Goal: Communication & Community: Answer question/provide support

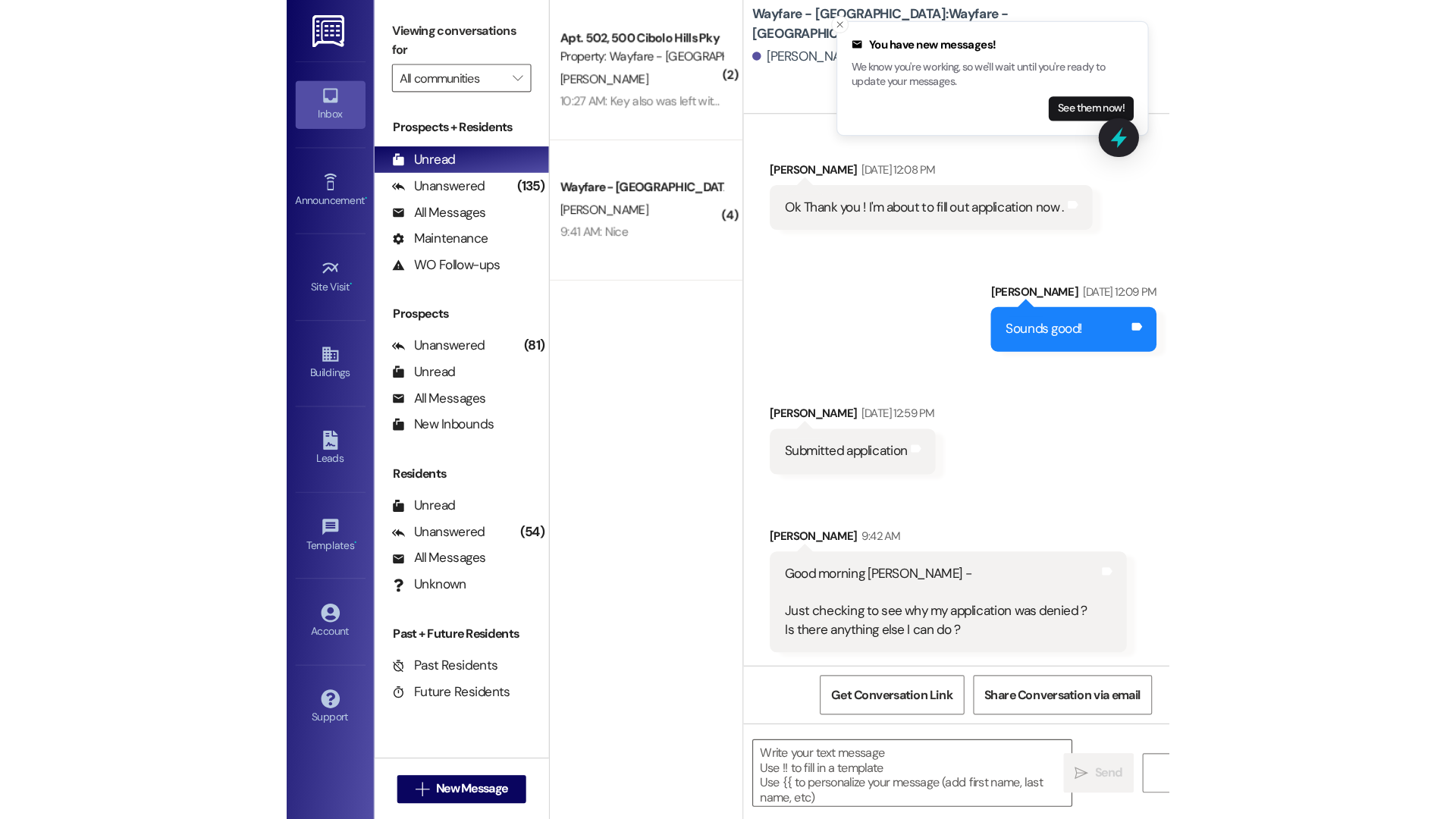
scroll to position [740, 0]
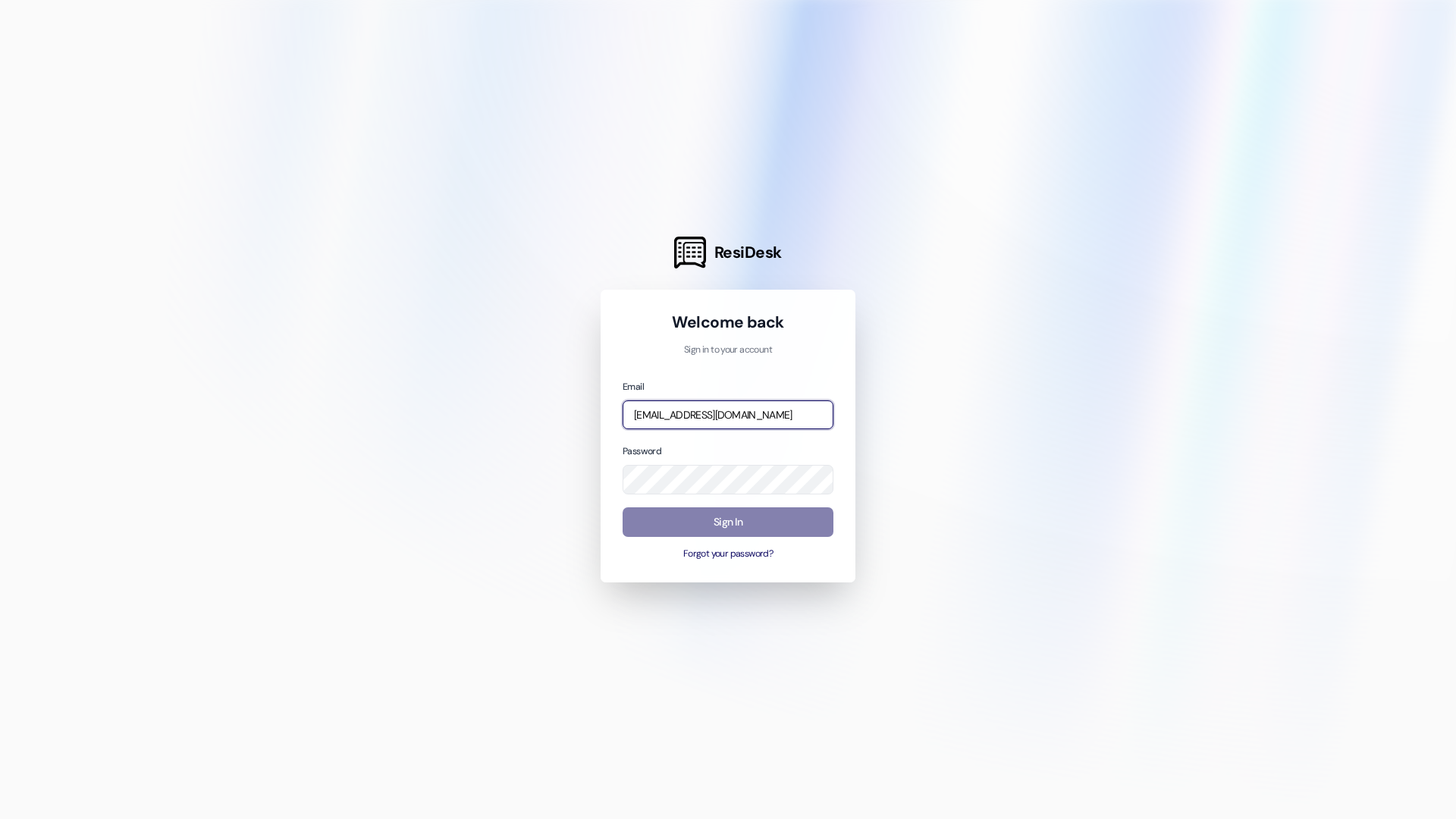
click at [731, 420] on input "jarnold@wayfareapartments.com" at bounding box center [728, 415] width 211 height 29
type input "thalya@wayfareapartments.com"
click at [700, 514] on button "Sign In" at bounding box center [728, 521] width 211 height 29
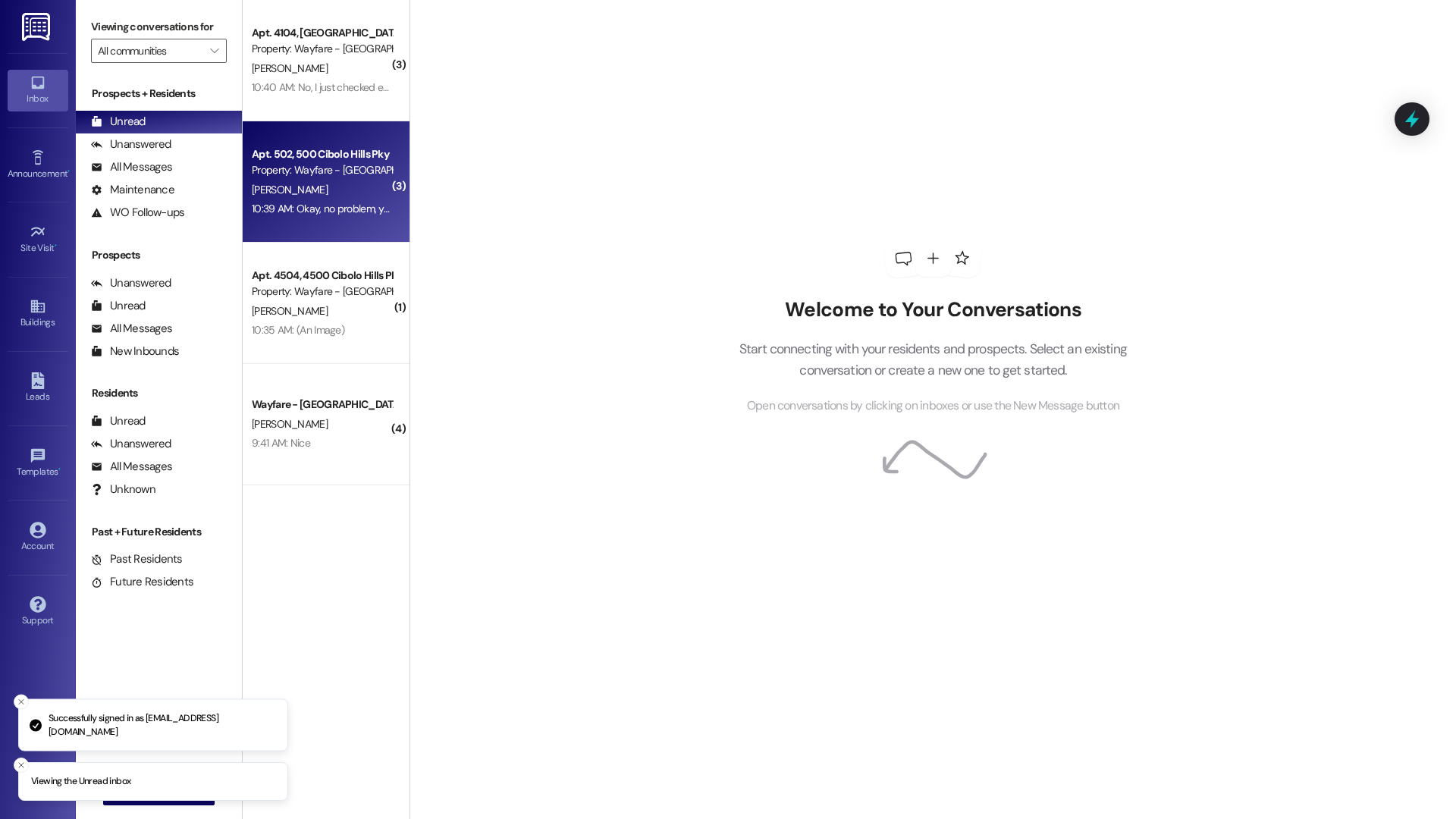
click at [339, 176] on div "Property: Wayfare - Cibolo Hills" at bounding box center [322, 170] width 140 height 16
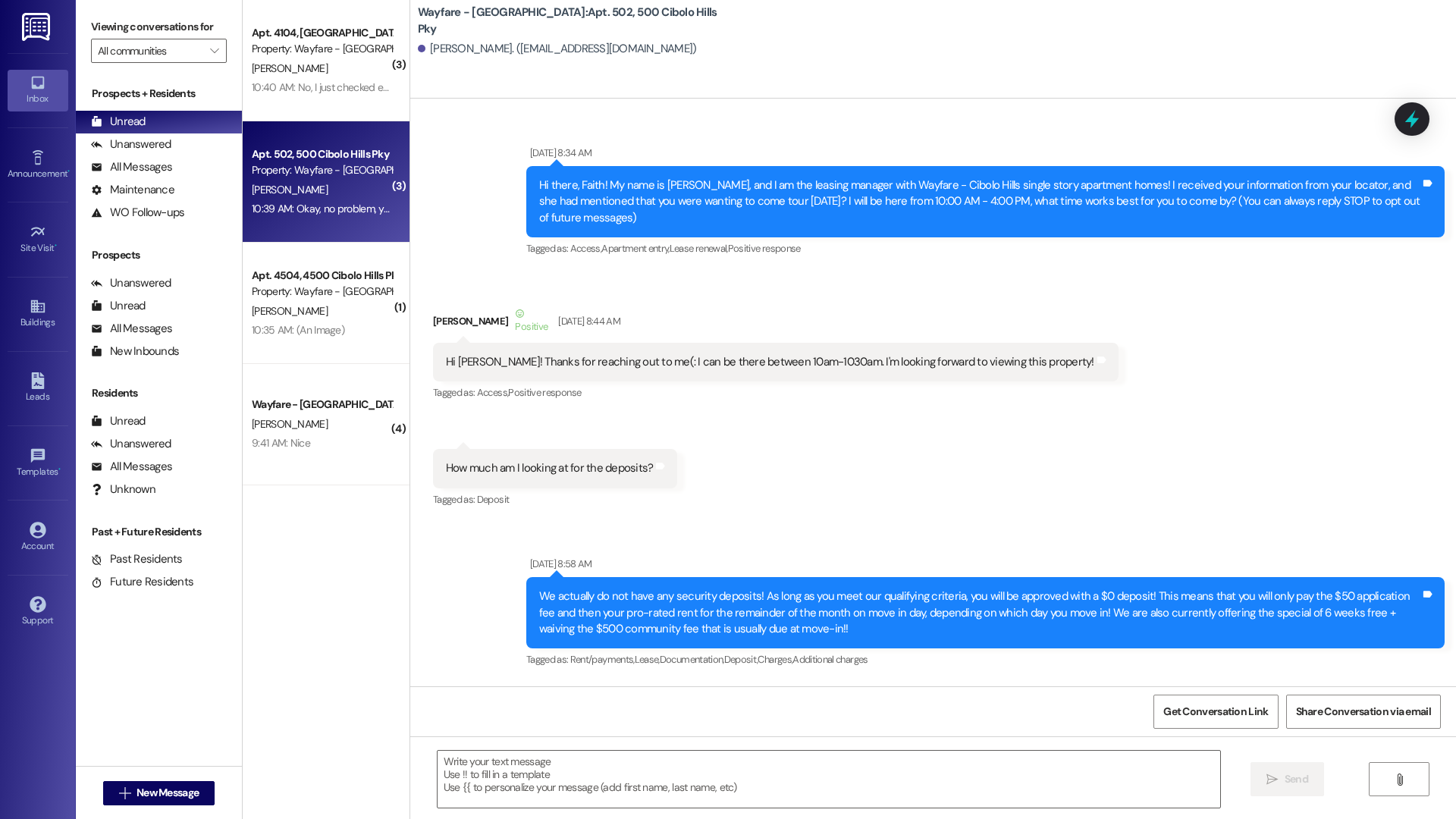
scroll to position [67259, 0]
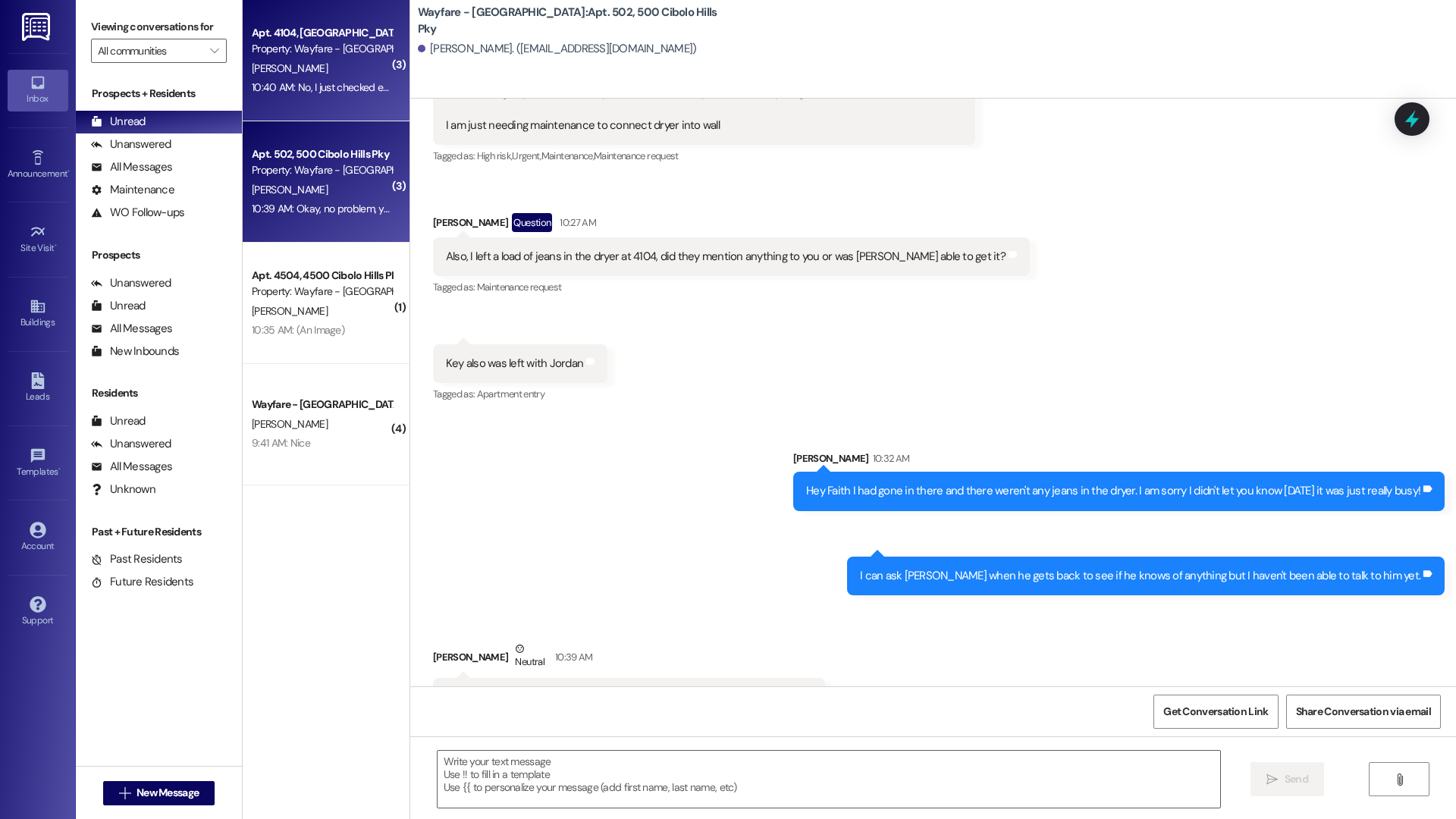
click at [307, 114] on div "Apt. 4104, 4100 Cibolo Hills Pky Property: Wayfare - Cibolo Hills M. Farver 10:…" at bounding box center [326, 60] width 167 height 121
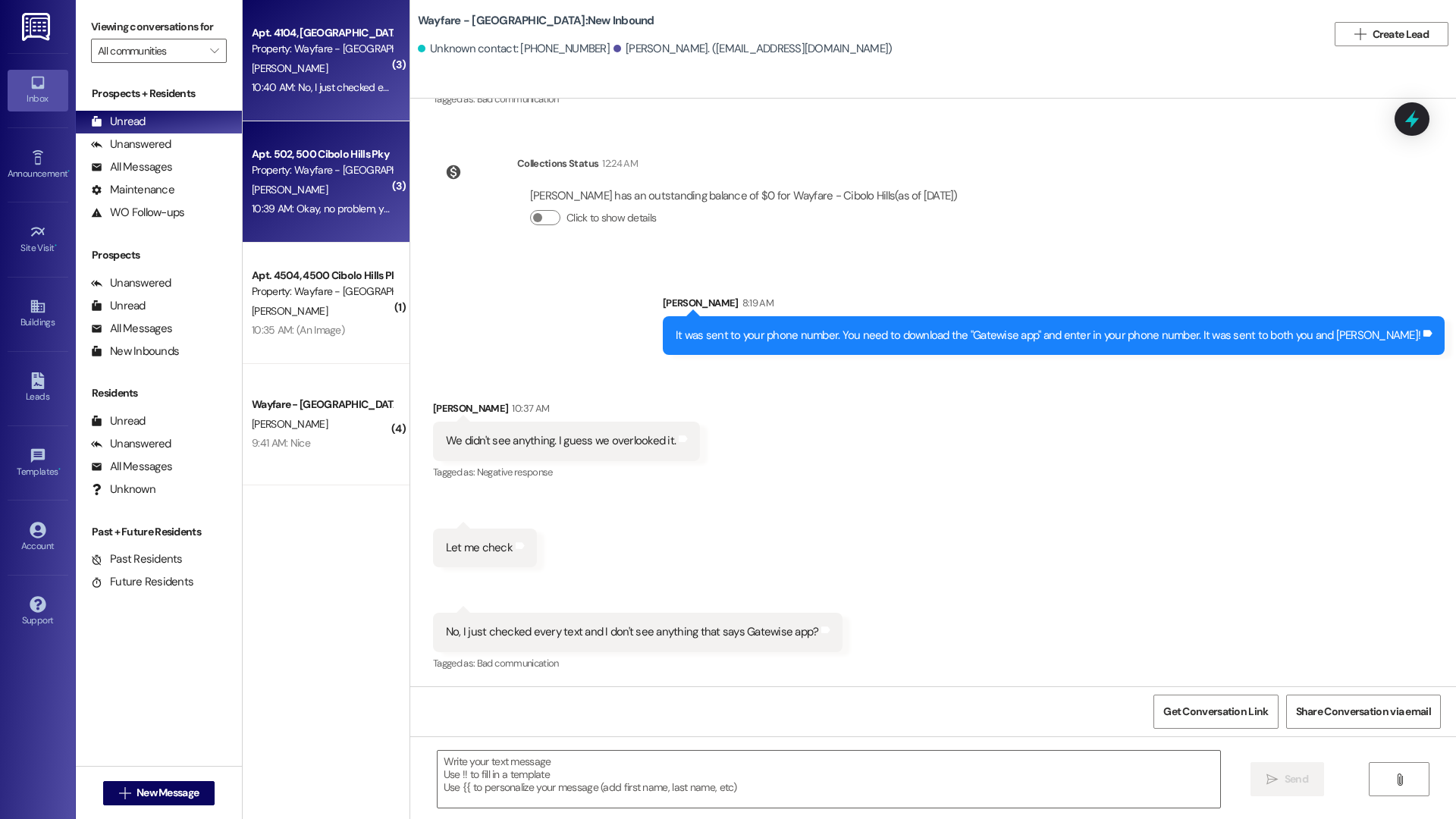
scroll to position [4120, 0]
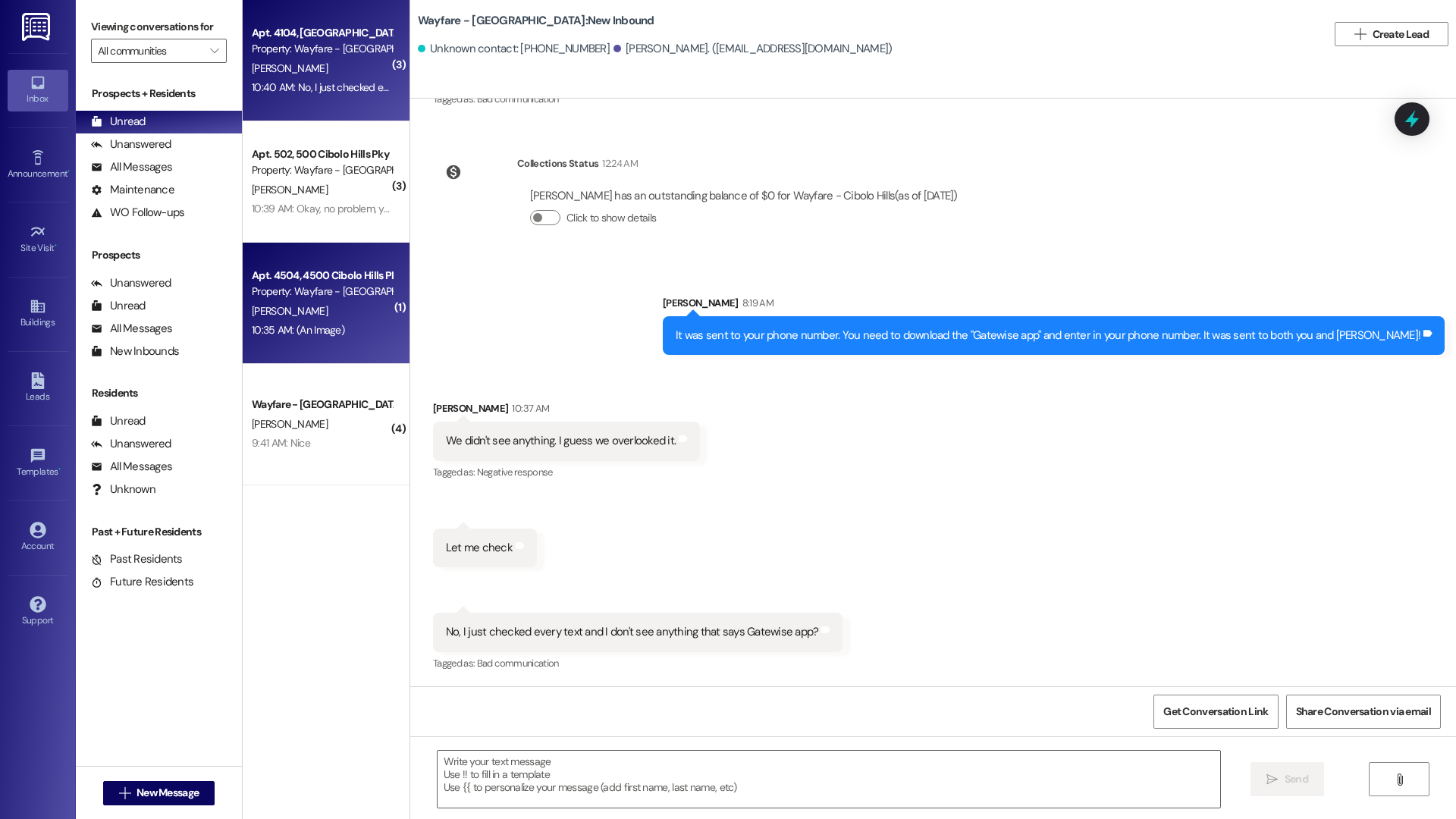
click at [318, 335] on div "10:35 AM: (An Image) 10:35 AM: (An Image)" at bounding box center [297, 330] width 93 height 13
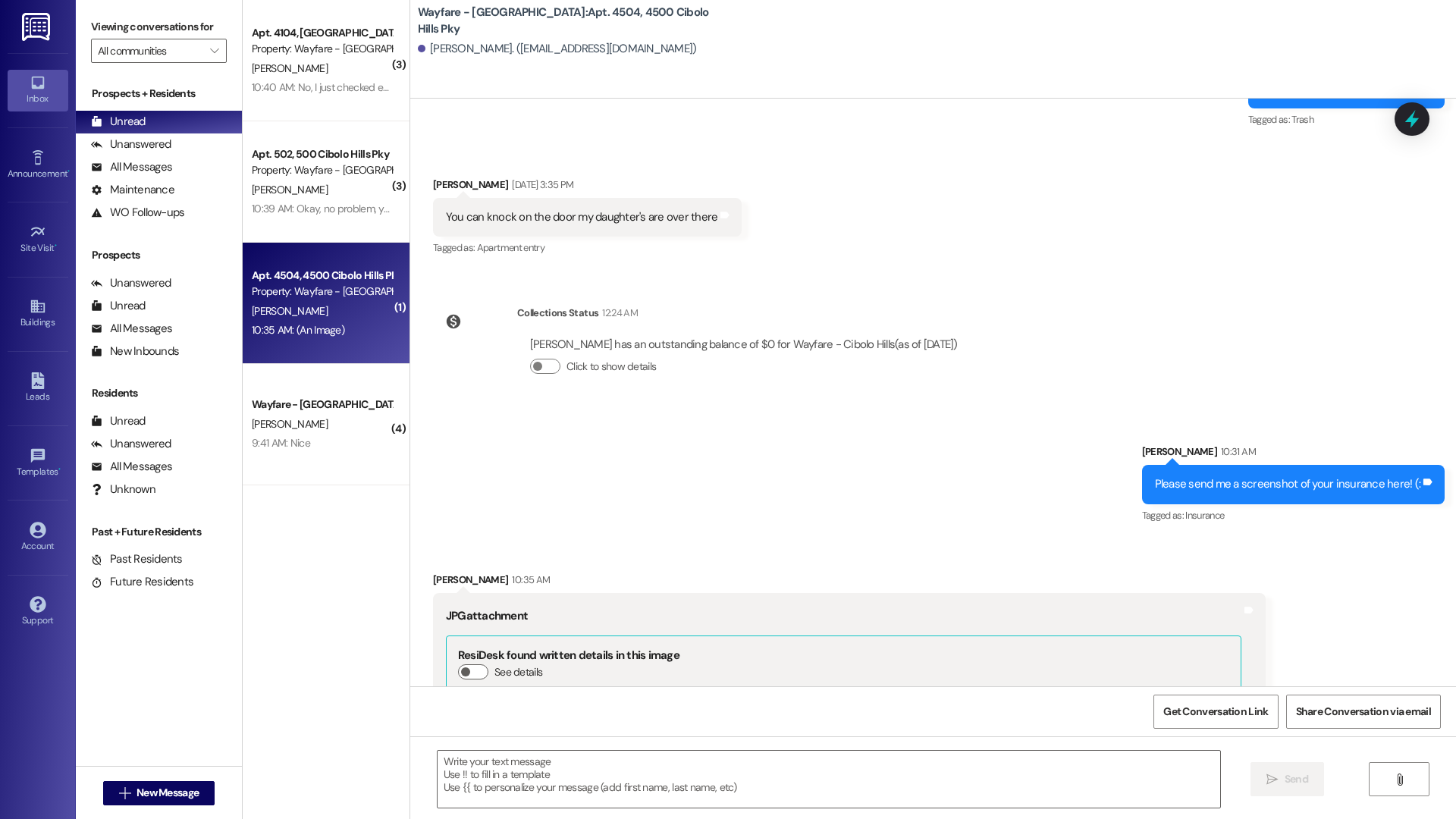
scroll to position [2058, 0]
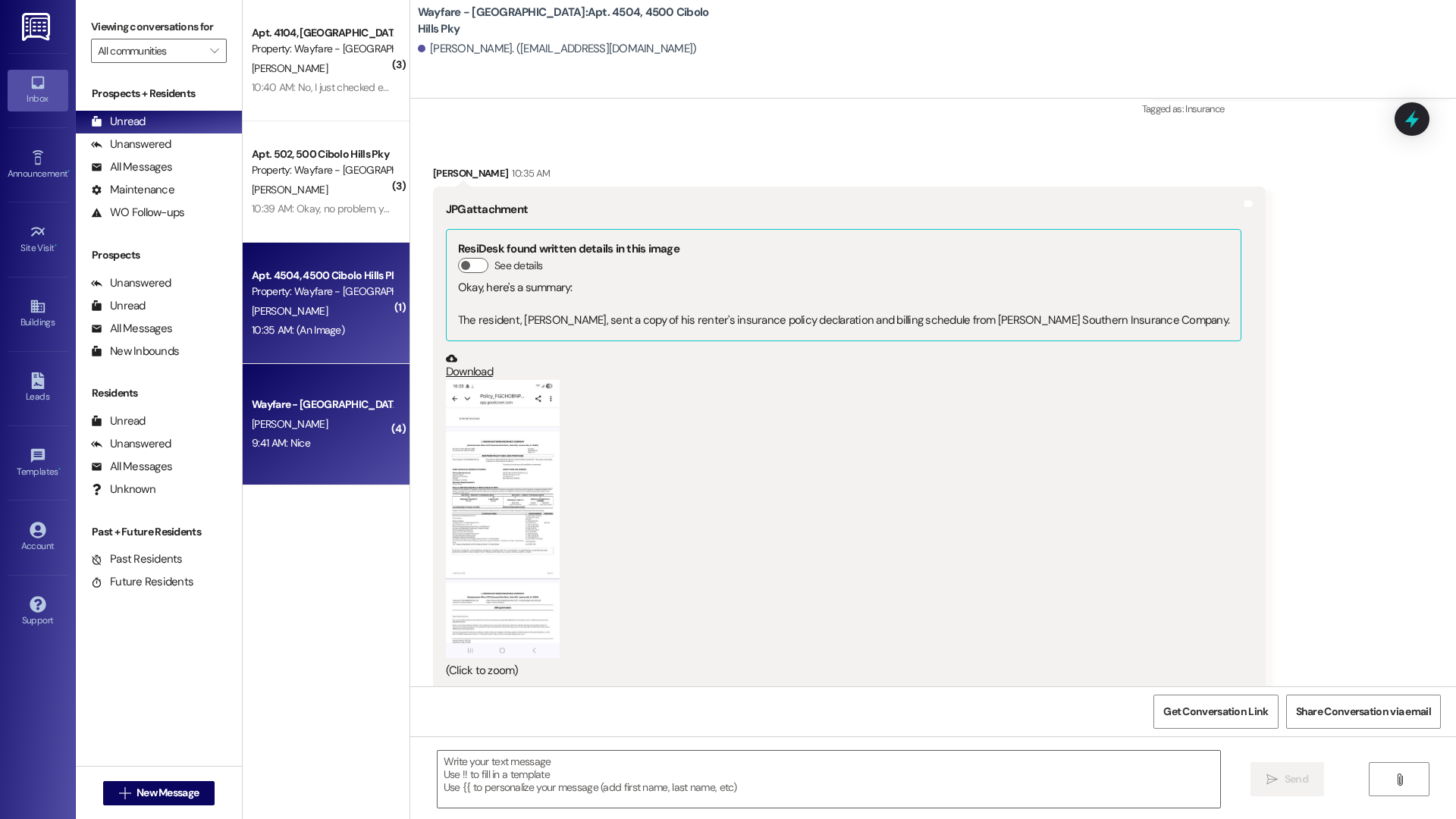
click at [344, 390] on div "Wayfare - Cibolo Hills Prospect K. Glover 9:41 AM: Nice 9:41 AM: Nice" at bounding box center [326, 425] width 167 height 121
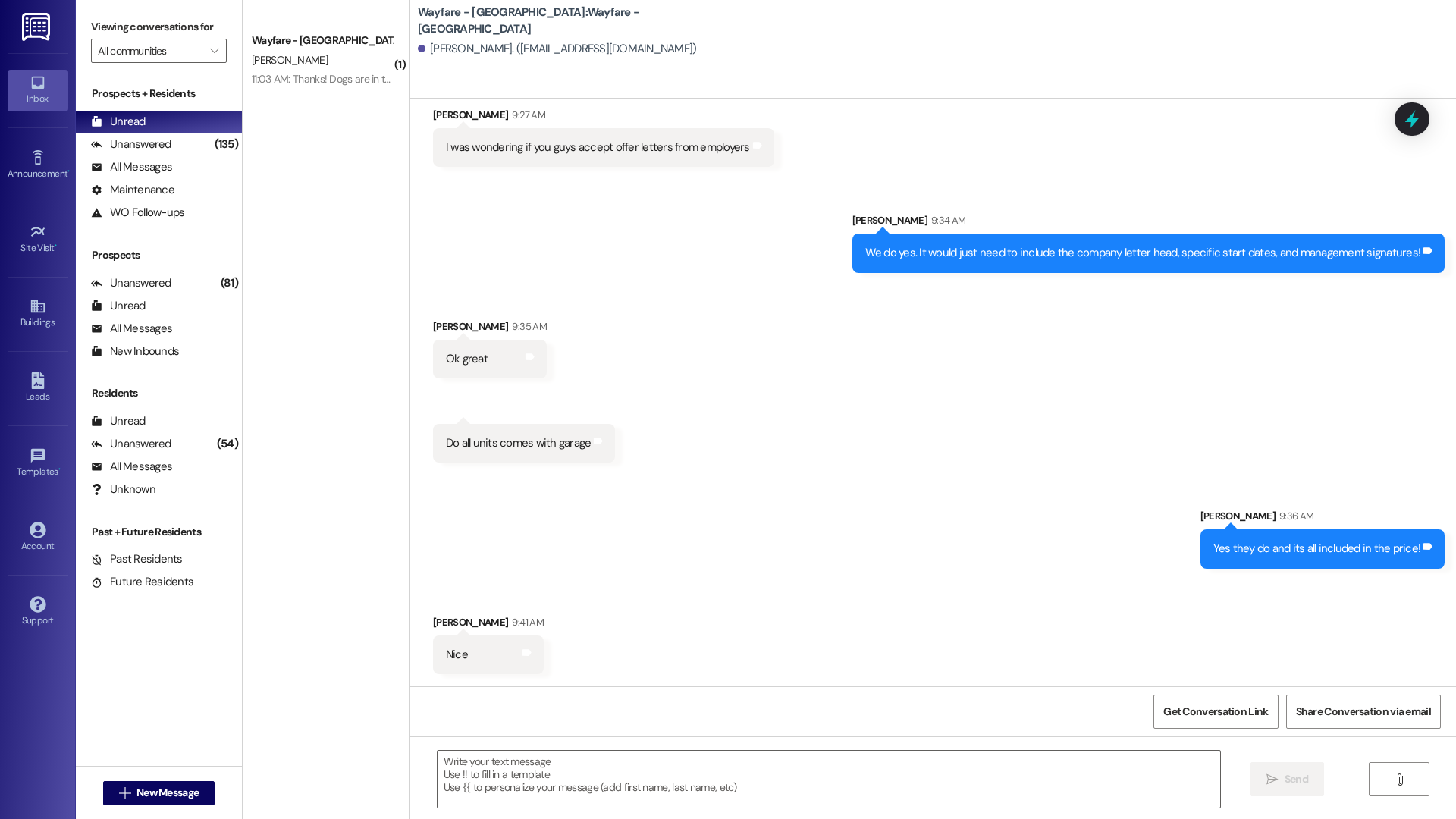
scroll to position [215, 0]
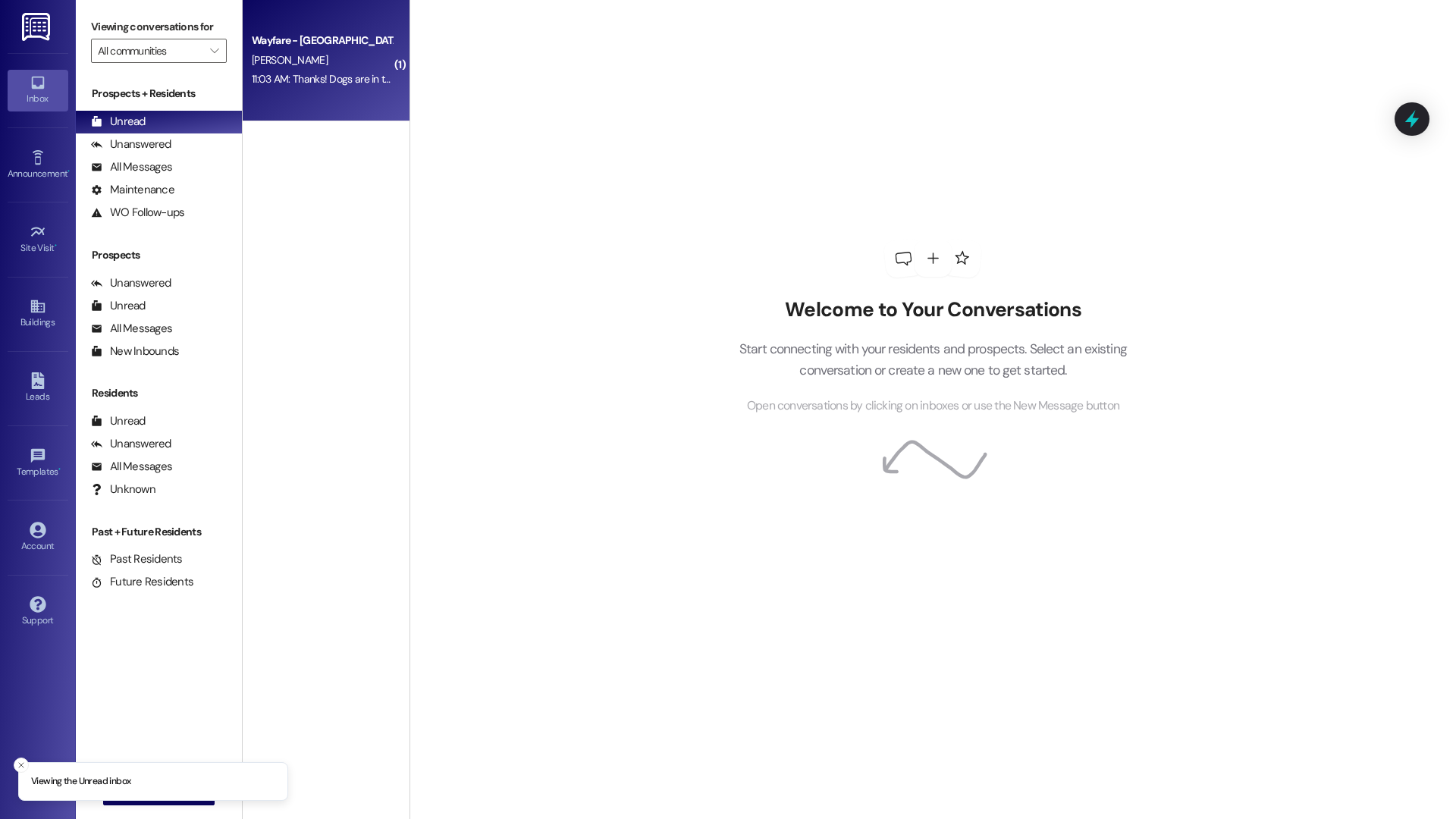
click at [308, 119] on div "Wayfare - [GEOGRAPHIC_DATA] [PERSON_NAME] 11:03 AM: Thanks! Dogs are in the cag…" at bounding box center [326, 60] width 167 height 121
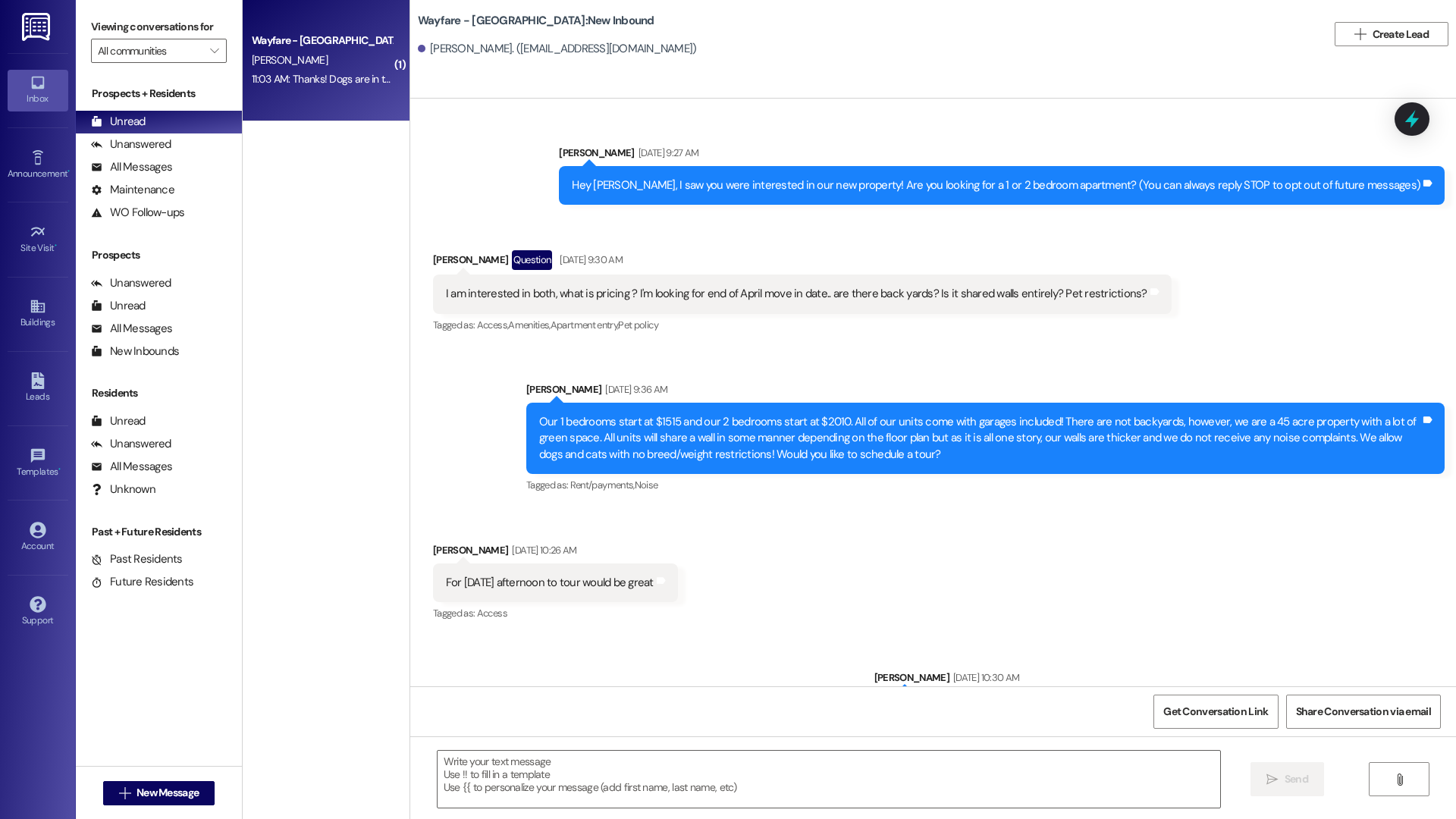
scroll to position [12006, 0]
